Goal: Communication & Community: Connect with others

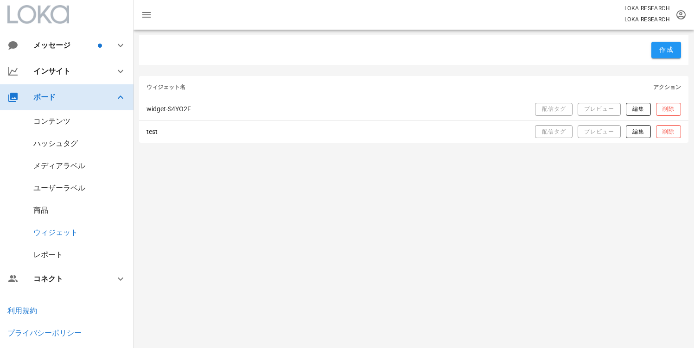
click at [81, 91] on div "ボード" at bounding box center [67, 97] width 134 height 26
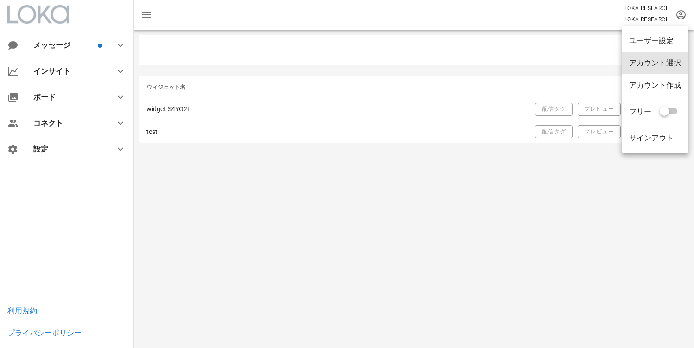
click at [668, 54] on div "アカウント選択" at bounding box center [655, 63] width 67 height 22
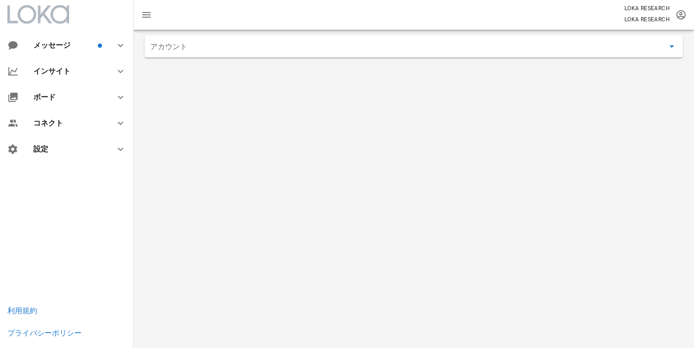
click at [171, 51] on input "アカウント" at bounding box center [407, 46] width 514 height 15
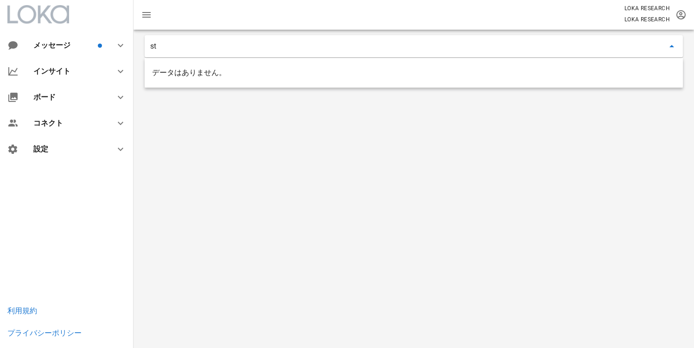
type input "s"
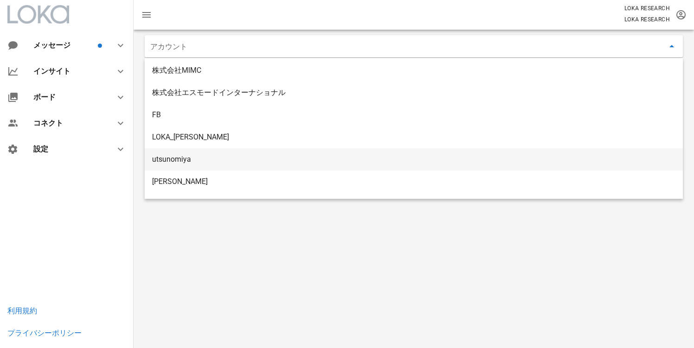
scroll to position [650, 0]
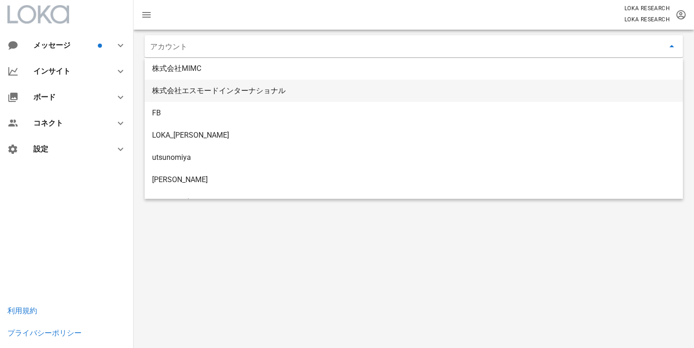
click at [218, 93] on div "株式会社エスモードインターナショナル" at bounding box center [413, 90] width 523 height 9
type input "株式会社エスモードインターナショナル"
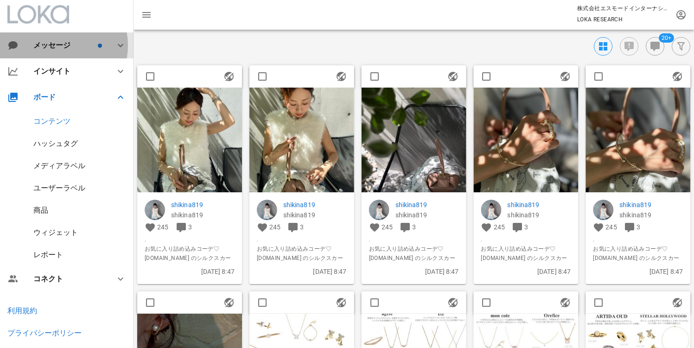
click at [50, 52] on div "メッセージ" at bounding box center [67, 45] width 134 height 26
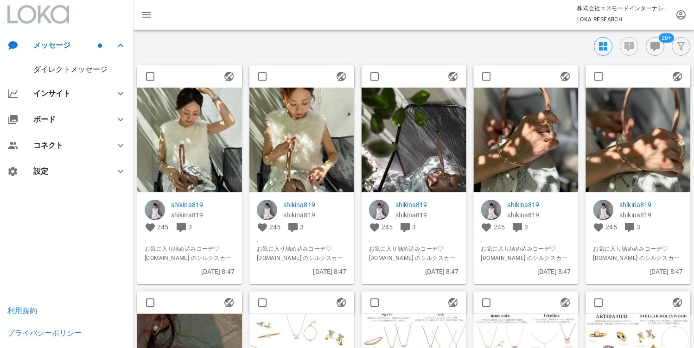
click at [45, 71] on div "ダイレクトメッセージ" at bounding box center [70, 69] width 74 height 9
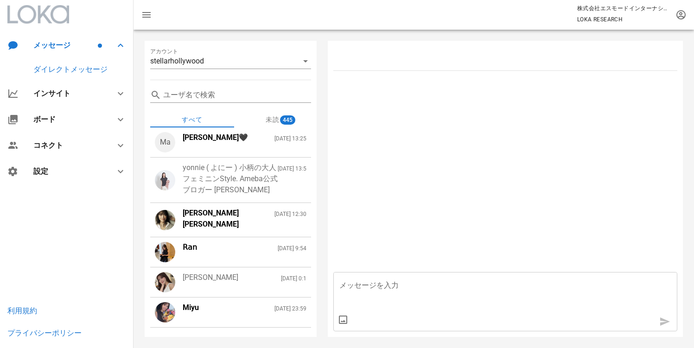
click at [199, 186] on div "yonnie ( よにー ) 小柄の大人フェミニンStyle. Ameba公式ブロガー Yoko Kato" at bounding box center [230, 178] width 95 height 33
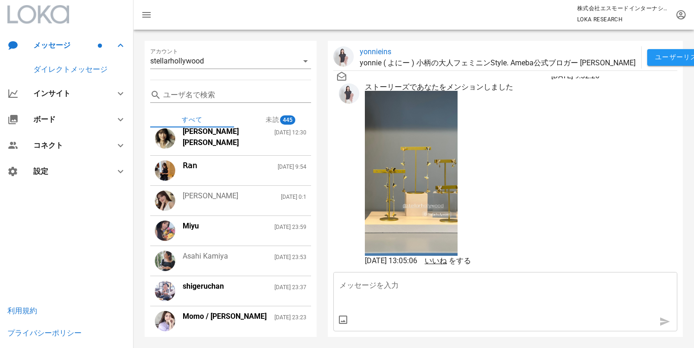
scroll to position [96, 0]
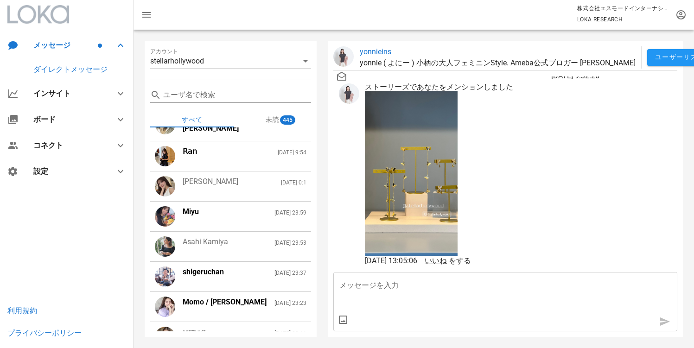
click at [211, 197] on div "Riko Kuroda 2025/9/27 0:1" at bounding box center [245, 186] width 124 height 20
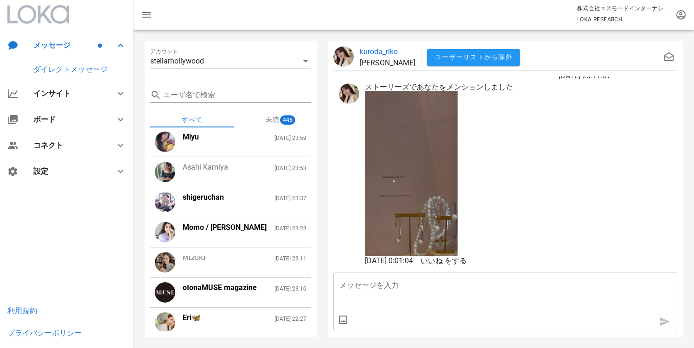
scroll to position [185, 0]
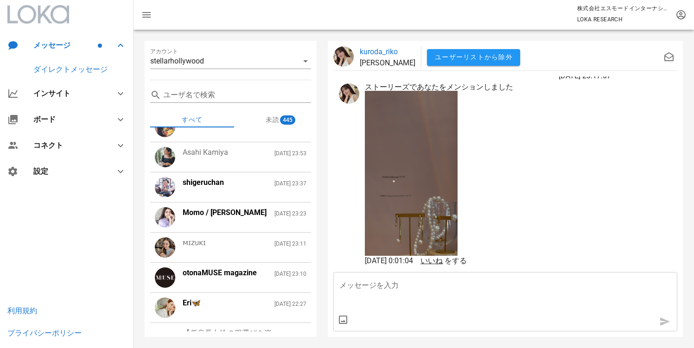
click at [190, 167] on div "Asahi Kamiya 2025/9/26 23:53" at bounding box center [245, 157] width 124 height 20
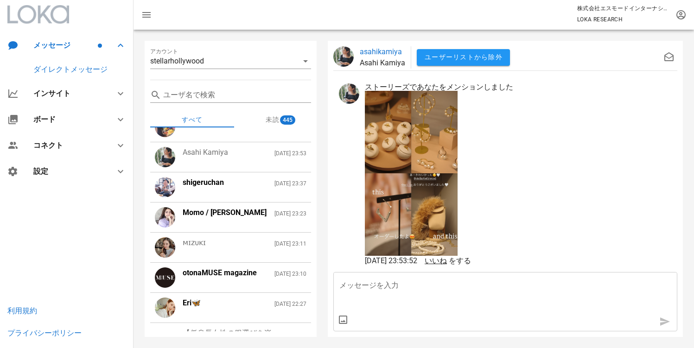
click at [203, 249] on div "ᴍɪᴢᴜᴋɪ" at bounding box center [194, 242] width 23 height 11
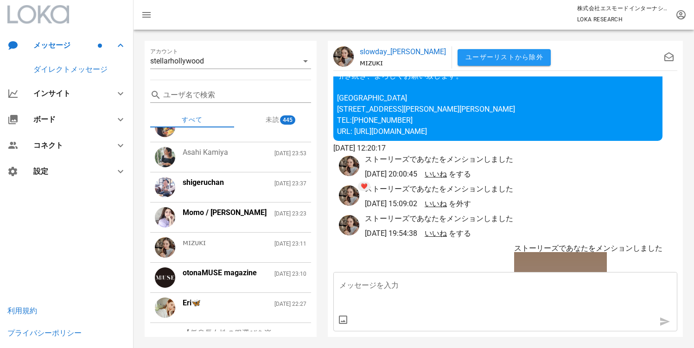
scroll to position [-2651, 0]
click at [371, 53] on p "slowday_mizuki" at bounding box center [403, 51] width 86 height 11
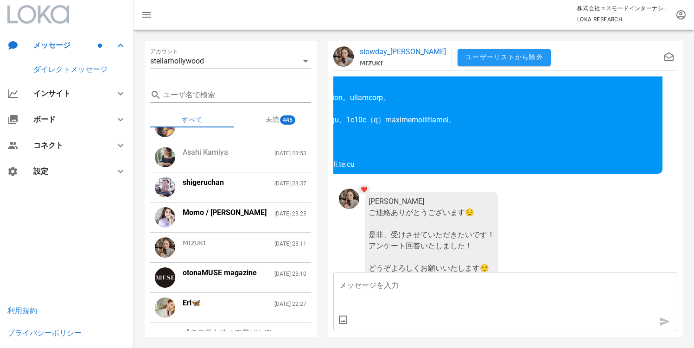
scroll to position [-1532, 0]
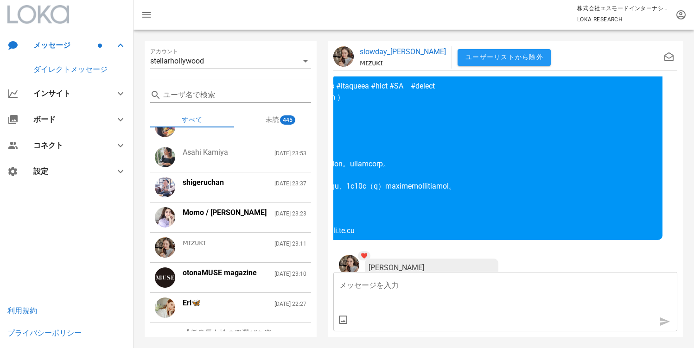
click at [374, 166] on div at bounding box center [465, 36] width 395 height 408
click at [433, 173] on div at bounding box center [465, 36] width 395 height 408
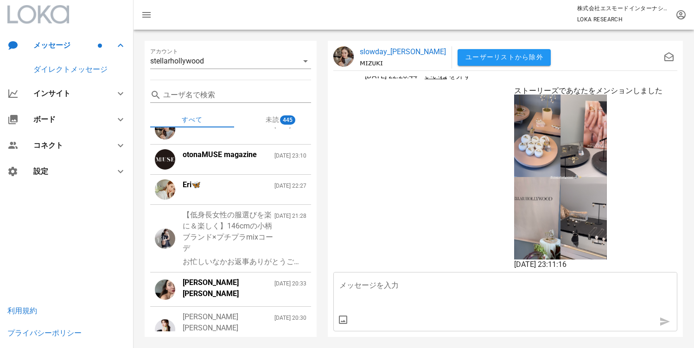
scroll to position [311, 0]
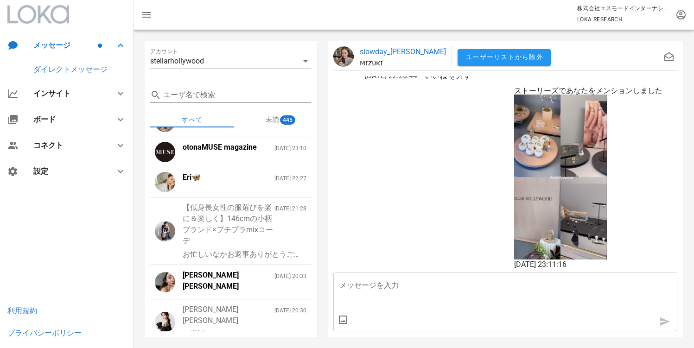
click at [231, 247] on div "【低身長女性の服選びを楽に＆楽しく】146cmの小柄ブランド×プチプラmixコーデ" at bounding box center [229, 224] width 92 height 45
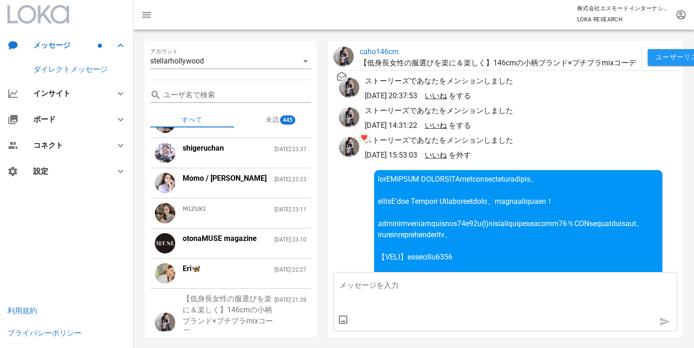
scroll to position [220, 0]
